Goal: Task Accomplishment & Management: Use online tool/utility

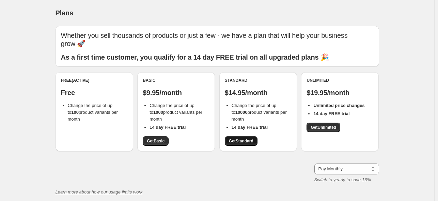
click at [239, 136] on link "Get Standard" at bounding box center [241, 141] width 33 height 10
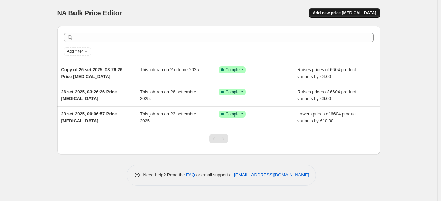
click at [341, 13] on span "Add new price [MEDICAL_DATA]" at bounding box center [344, 12] width 63 height 5
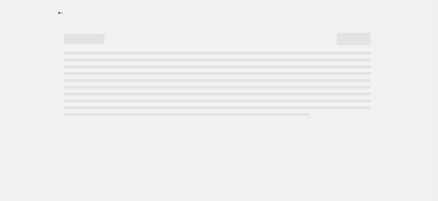
select select "percentage"
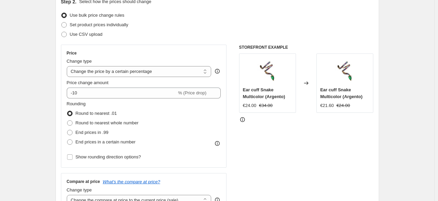
scroll to position [102, 0]
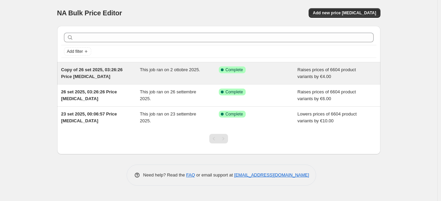
click at [286, 75] on div "Success Complete Complete" at bounding box center [258, 73] width 79 height 14
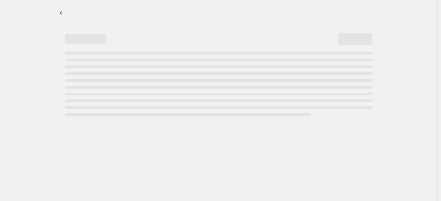
select select "by"
select select "no_change"
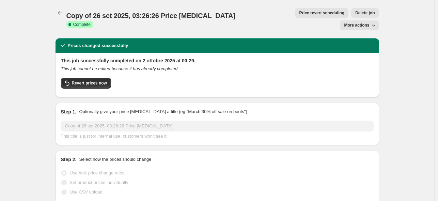
click at [365, 20] on button "More actions" at bounding box center [359, 25] width 39 height 10
click at [376, 26] on span "Copy to new job" at bounding box center [363, 27] width 32 height 5
select select "by"
select select "no_change"
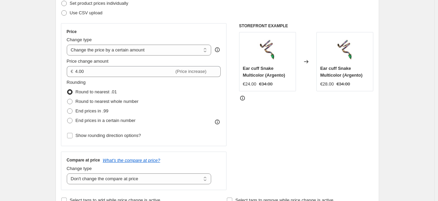
scroll to position [102, 0]
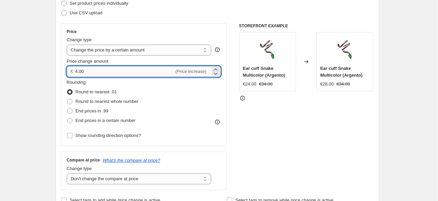
click at [78, 72] on input "4.00" at bounding box center [124, 71] width 99 height 11
type input "-5.50"
click at [281, 97] on div at bounding box center [306, 98] width 135 height 7
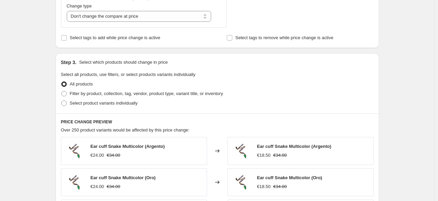
scroll to position [276, 0]
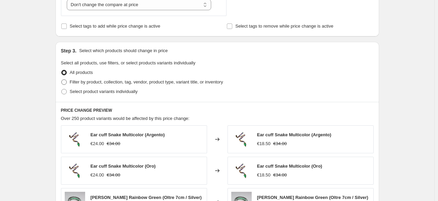
click at [127, 80] on span "Filter by product, collection, tag, vendor, product type, variant title, or inv…" at bounding box center [146, 81] width 153 height 5
click at [62, 80] on input "Filter by product, collection, tag, vendor, product type, variant title, or inv…" at bounding box center [61, 79] width 0 height 0
radio input "true"
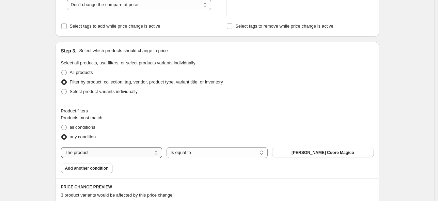
click at [131, 155] on select "The product The product's collection The product's tag The product's vendor The…" at bounding box center [111, 152] width 101 height 11
select select "collection"
click at [208, 153] on select "Is equal to Is not equal to" at bounding box center [217, 152] width 101 height 11
click at [306, 154] on span "Best Seller non personalizzata" at bounding box center [322, 152] width 59 height 5
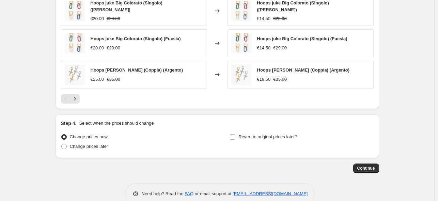
scroll to position [549, 0]
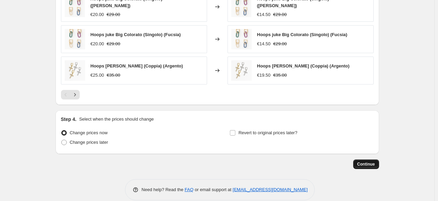
click at [364, 162] on span "Continue" at bounding box center [366, 163] width 18 height 5
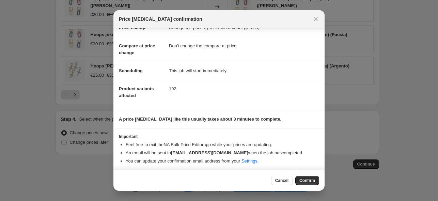
scroll to position [22, 0]
click at [307, 184] on button "Confirm" at bounding box center [307, 181] width 24 height 10
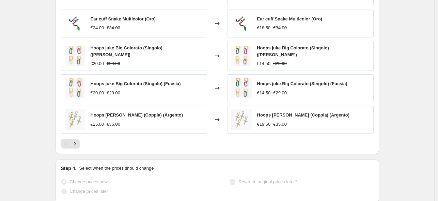
scroll to position [567, 0]
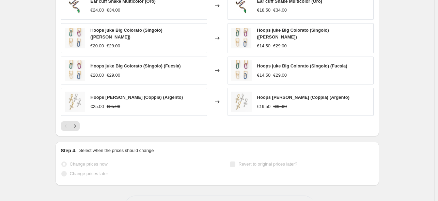
select select "by"
select select "no_change"
select select "collection"
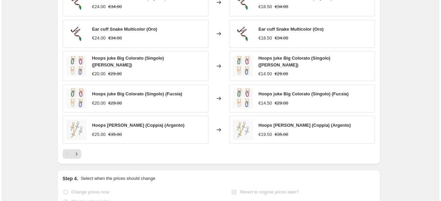
scroll to position [0, 0]
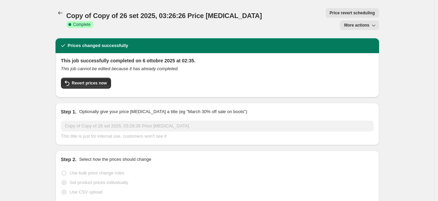
click at [60, 12] on icon "Price change jobs" at bounding box center [60, 13] width 7 height 7
